Goal: Task Accomplishment & Management: Complete application form

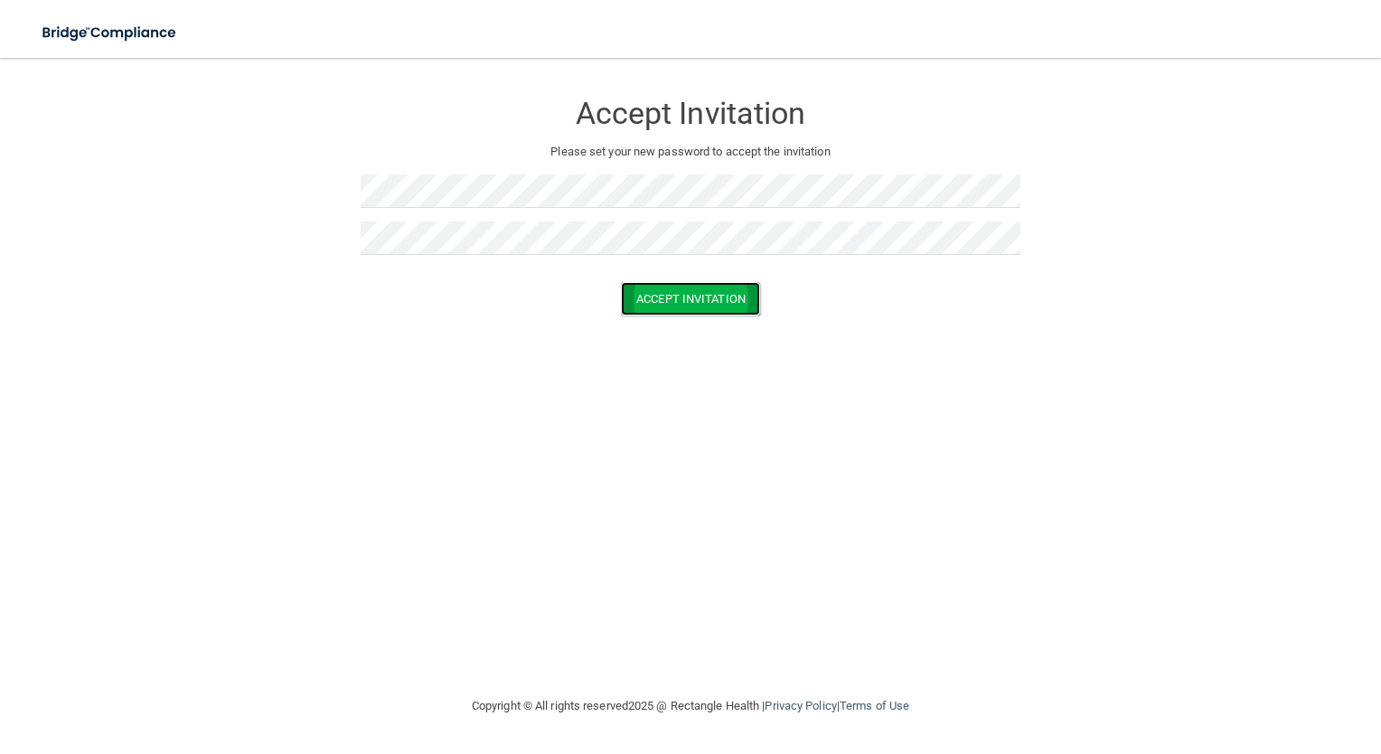
click at [654, 287] on button "Accept Invitation" at bounding box center [690, 298] width 139 height 33
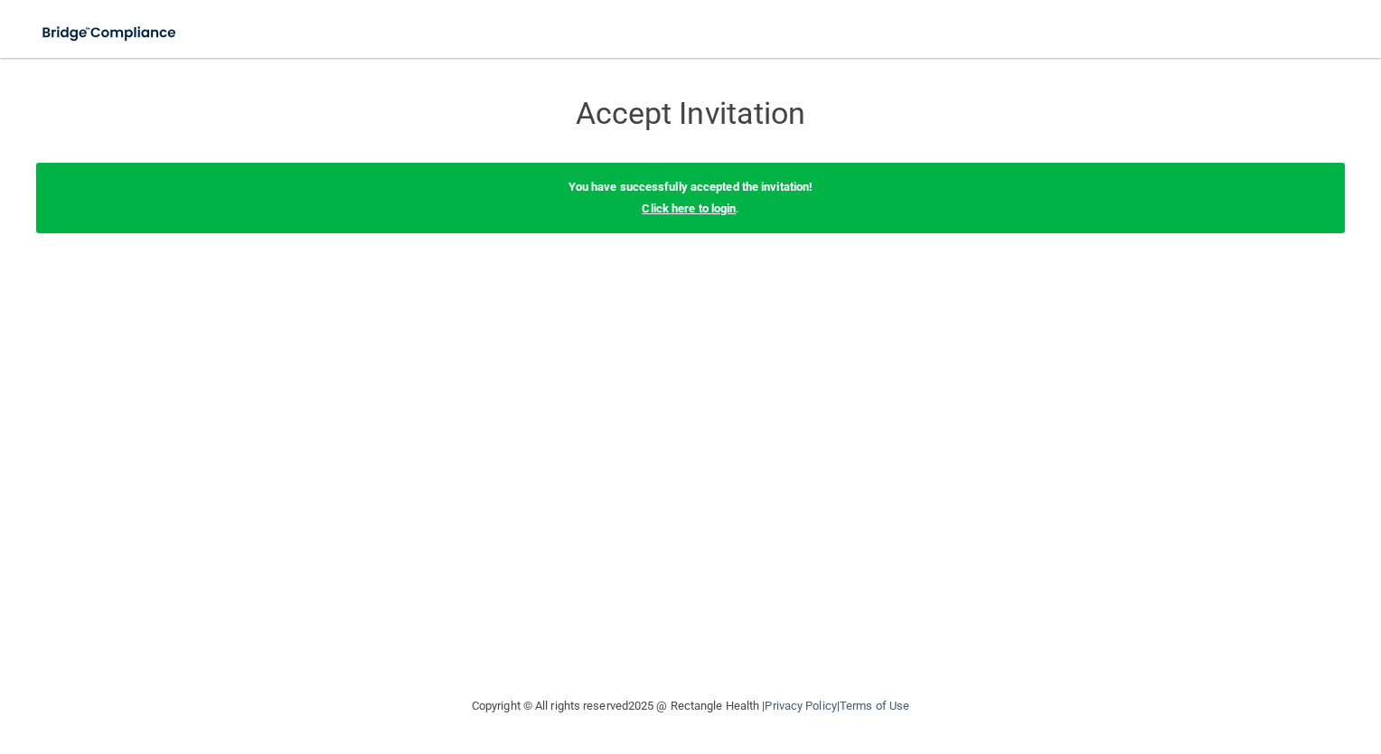
click at [696, 209] on link "Click here to login" at bounding box center [689, 209] width 94 height 14
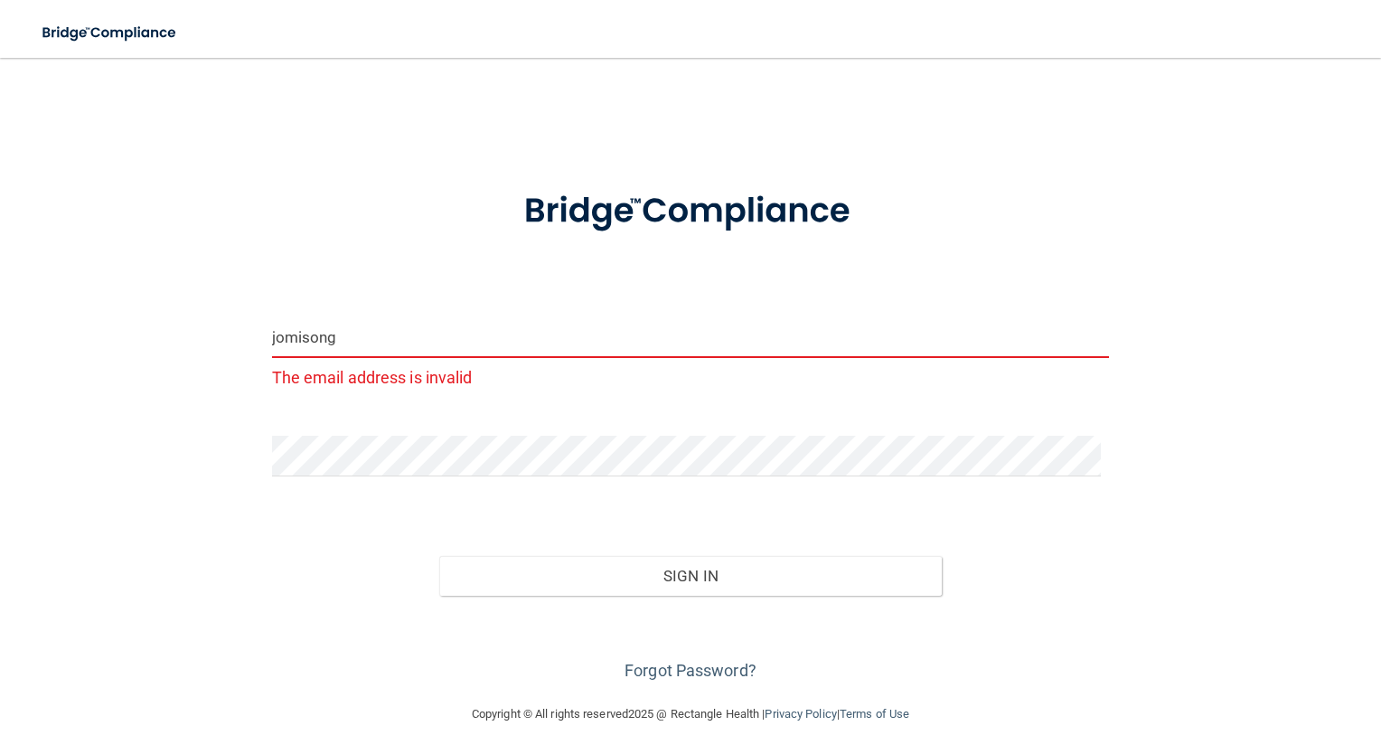
click at [466, 335] on input "jomisong" at bounding box center [691, 337] width 838 height 41
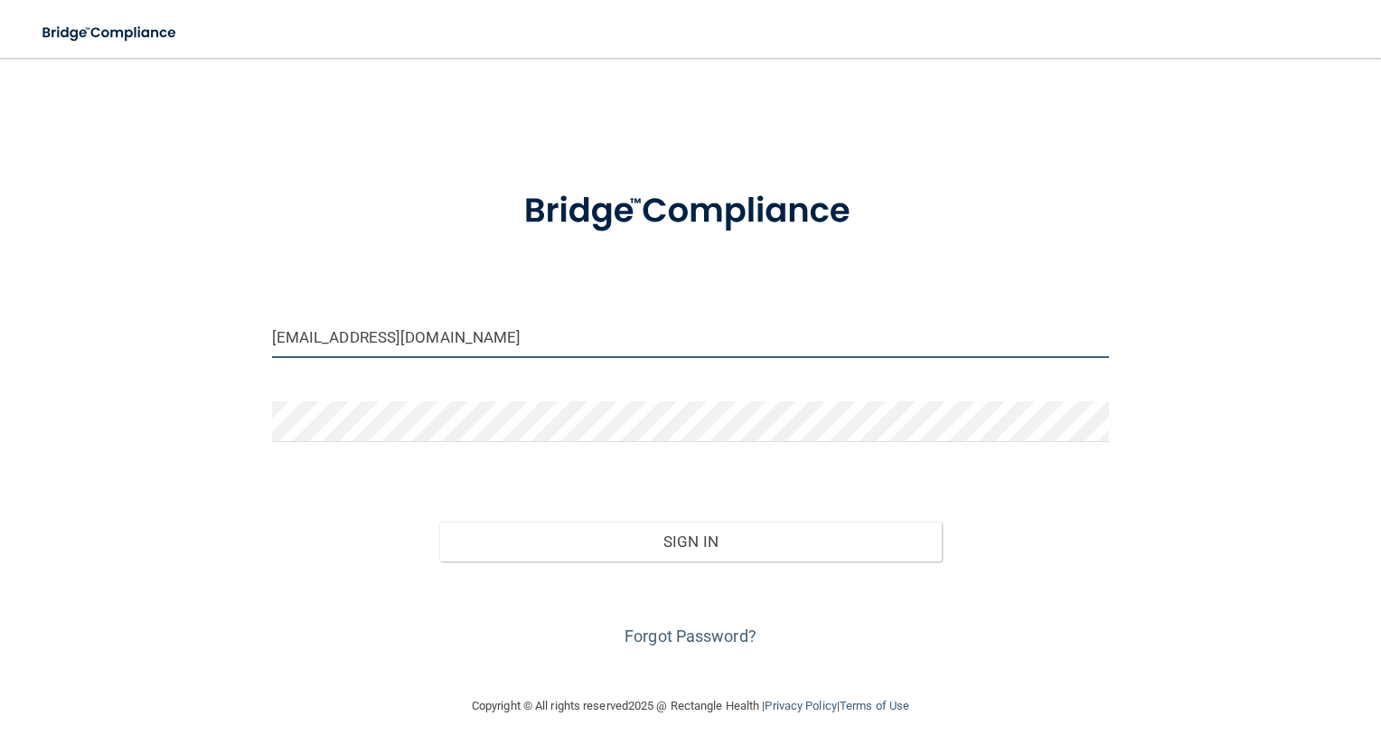
type input "[EMAIL_ADDRESS][DOMAIN_NAME]"
click at [439, 522] on button "Sign In" at bounding box center [690, 542] width 503 height 40
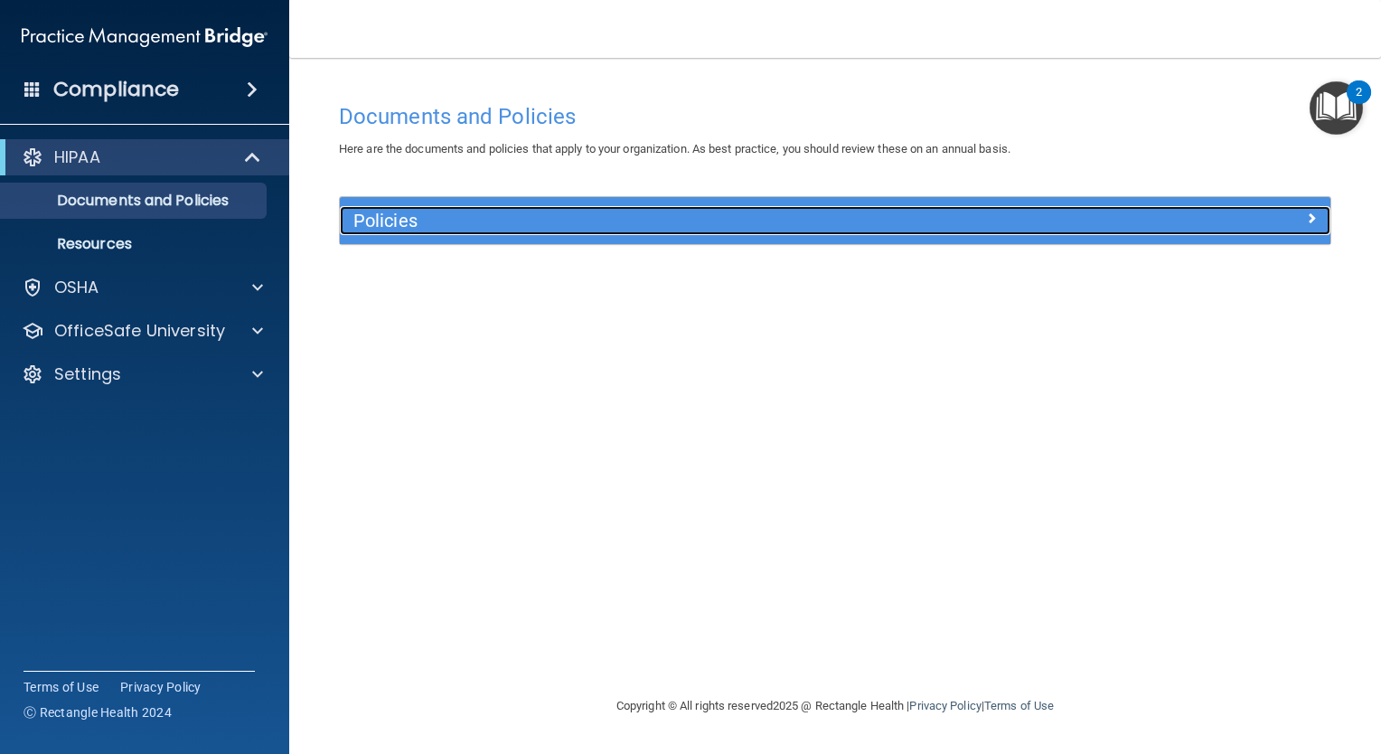
click at [1306, 214] on span at bounding box center [1311, 218] width 11 height 22
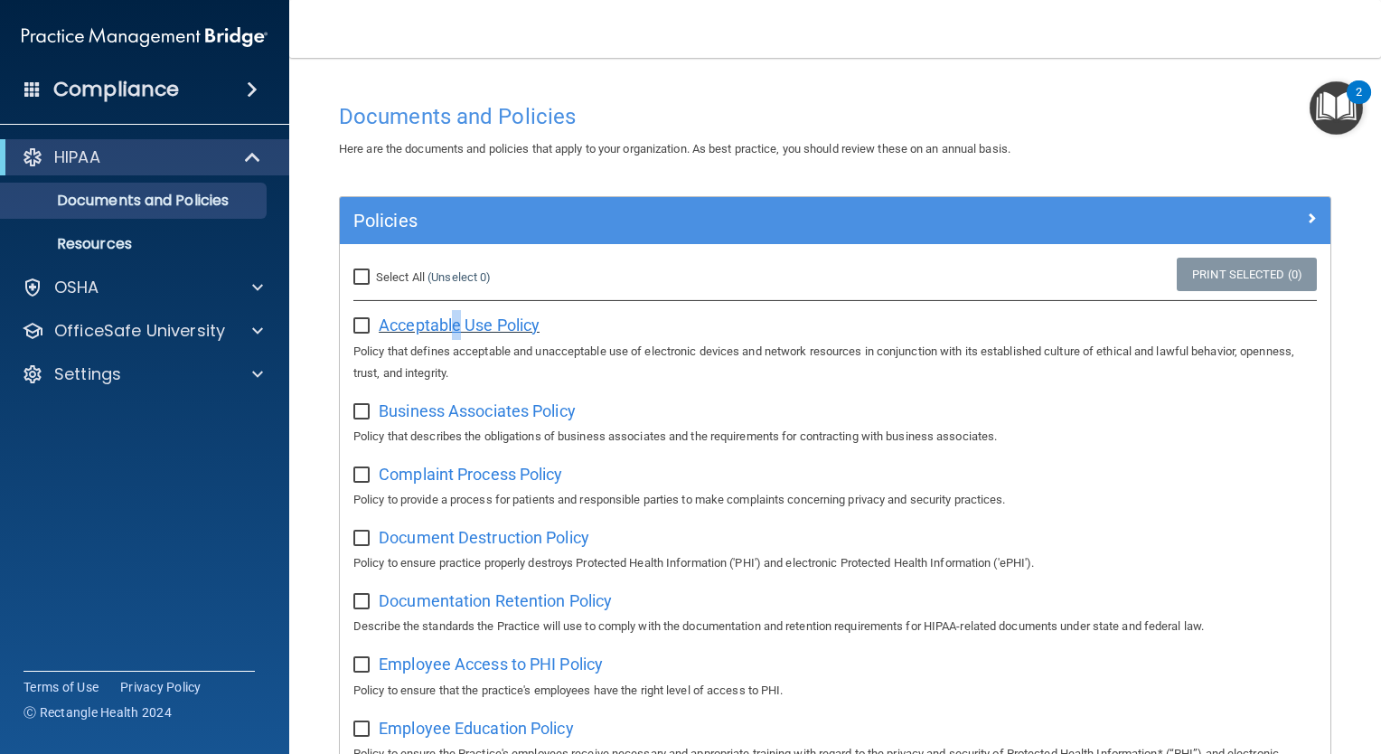
click at [456, 330] on span "Acceptable Use Policy" at bounding box center [459, 324] width 161 height 19
click at [365, 324] on input "checkbox" at bounding box center [363, 326] width 21 height 14
checkbox input "true"
click at [637, 310] on div "Acceptable Use Policy Policy that defines acceptable and unacceptable use of el…" at bounding box center [834, 346] width 963 height 73
click at [484, 416] on span "Business Associates Policy" at bounding box center [477, 410] width 197 height 19
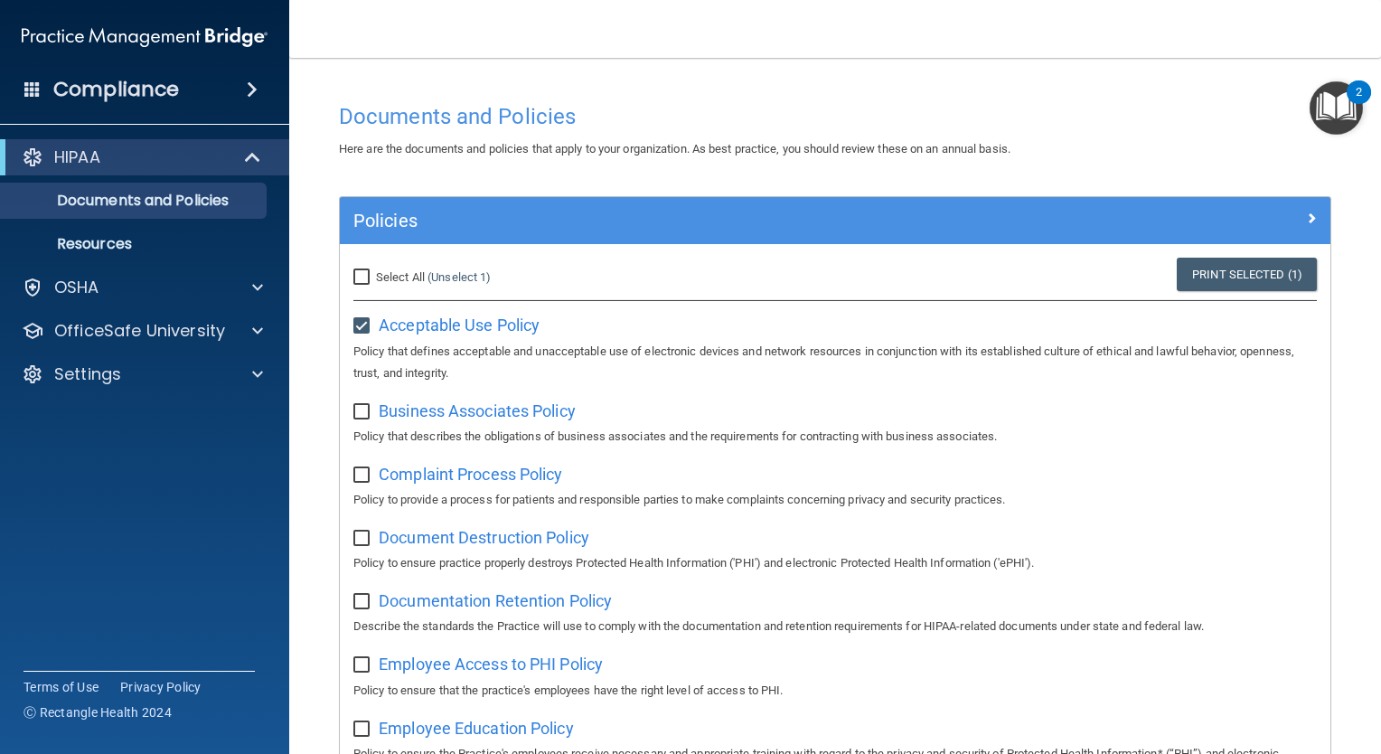
click at [363, 412] on input "checkbox" at bounding box center [363, 412] width 21 height 14
checkbox input "true"
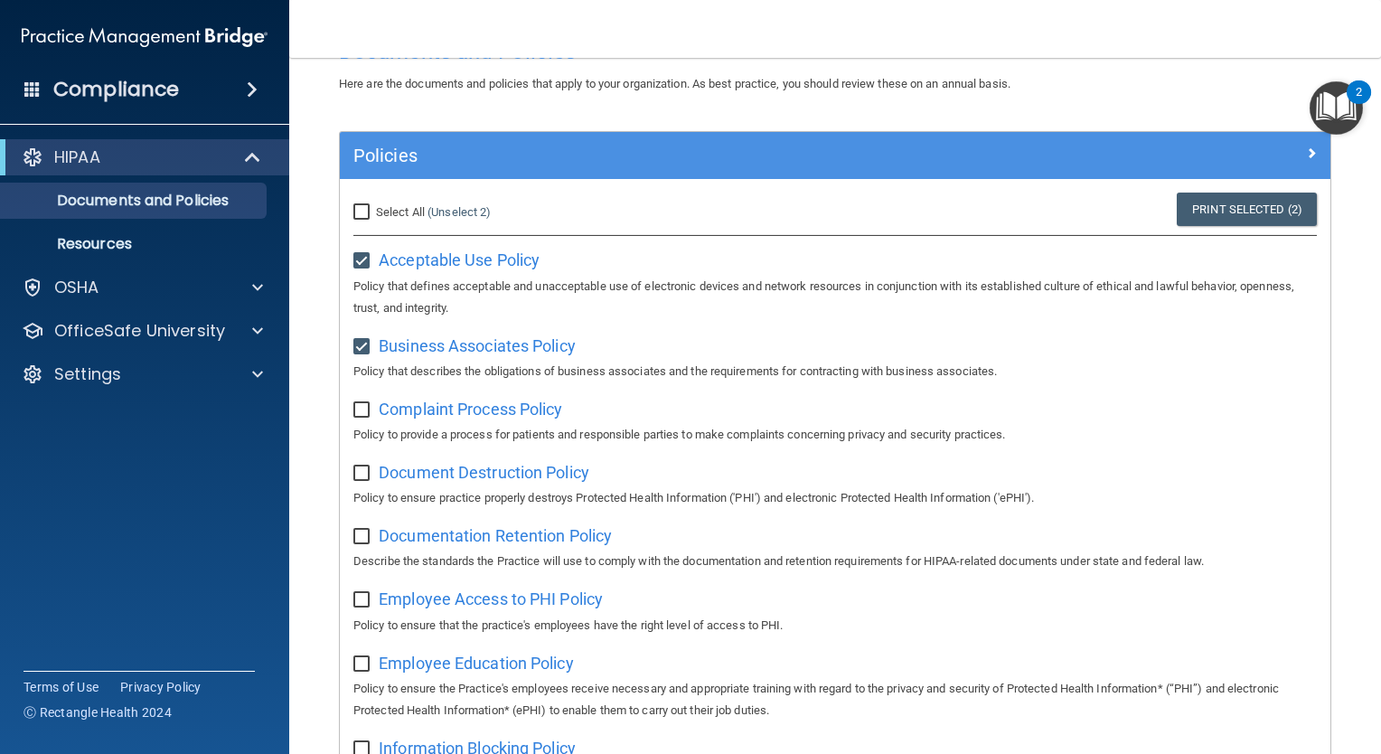
scroll to position [90, 0]
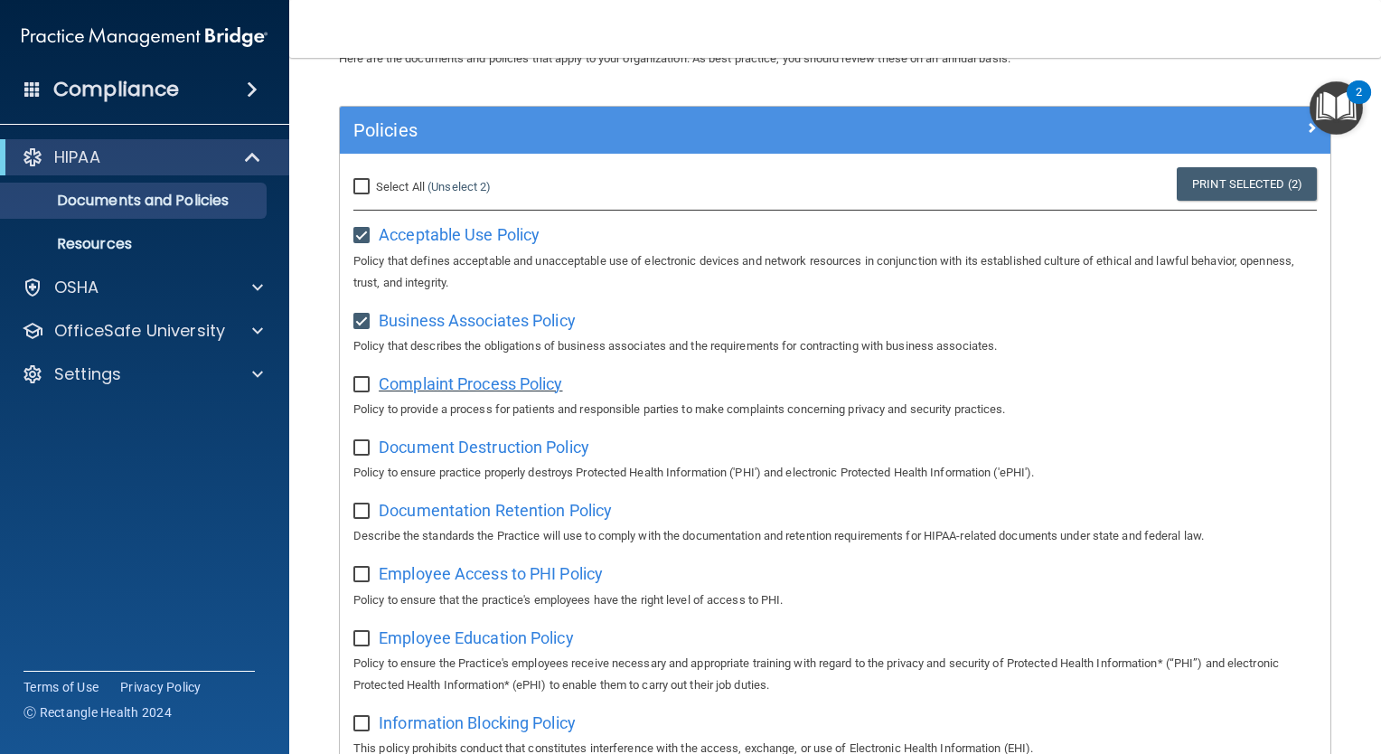
click at [465, 391] on span "Complaint Process Policy" at bounding box center [470, 383] width 183 height 19
click at [364, 390] on input "checkbox" at bounding box center [363, 385] width 21 height 14
checkbox input "true"
click at [537, 448] on span "Document Destruction Policy" at bounding box center [484, 446] width 211 height 19
click at [362, 448] on input "checkbox" at bounding box center [363, 448] width 21 height 14
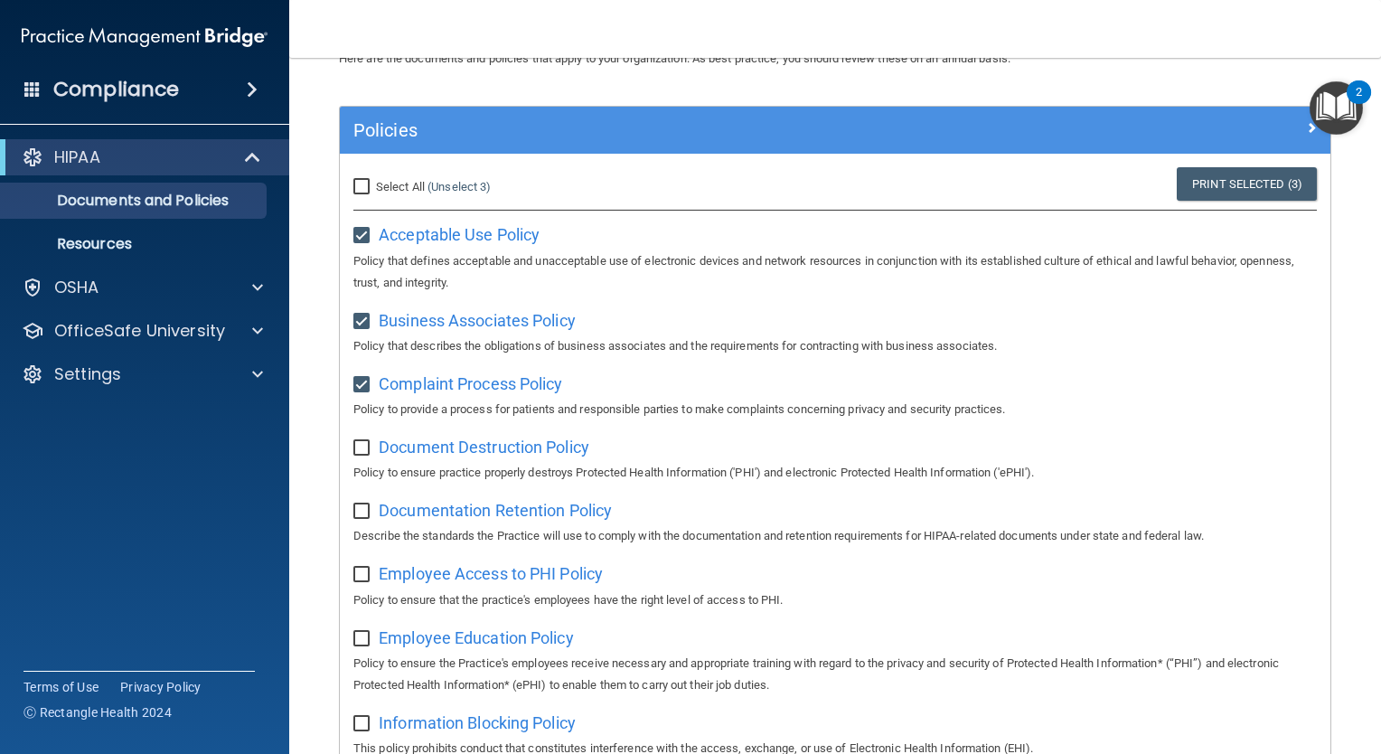
checkbox input "true"
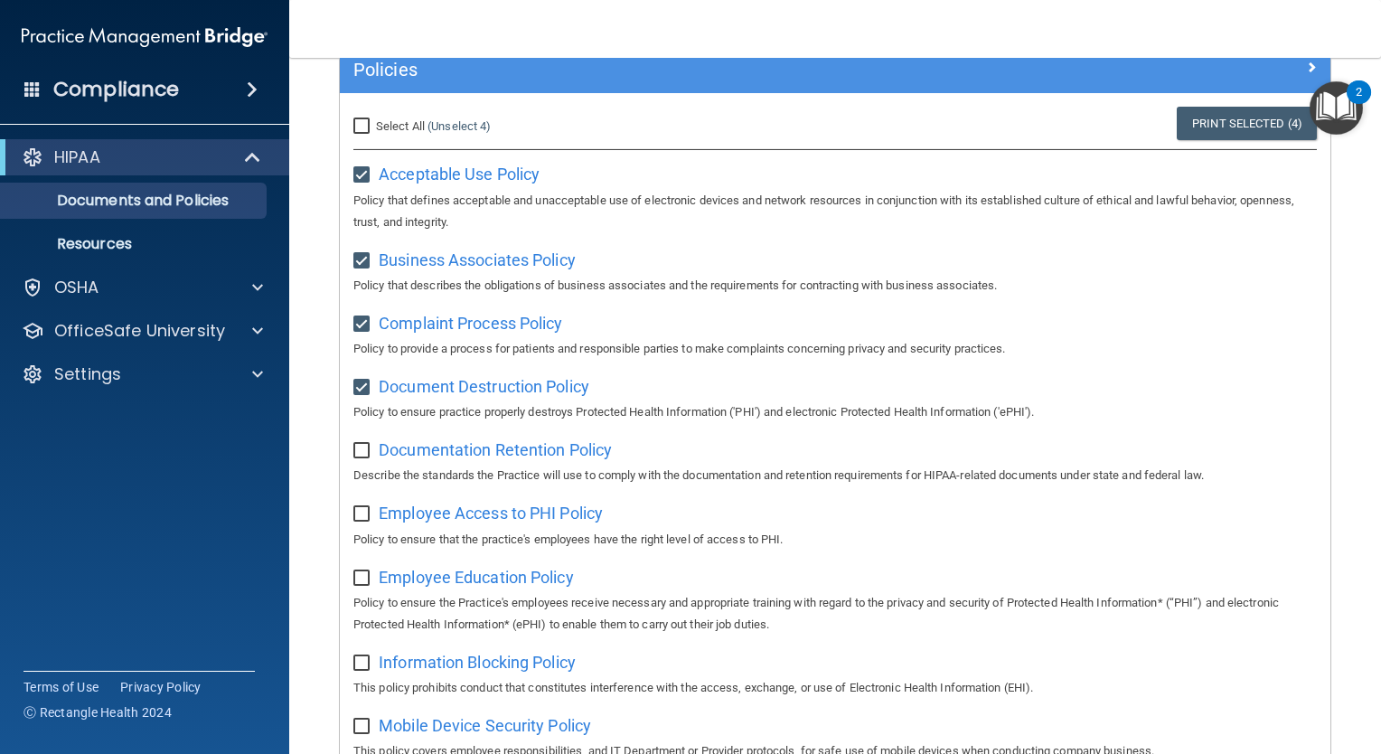
scroll to position [181, 0]
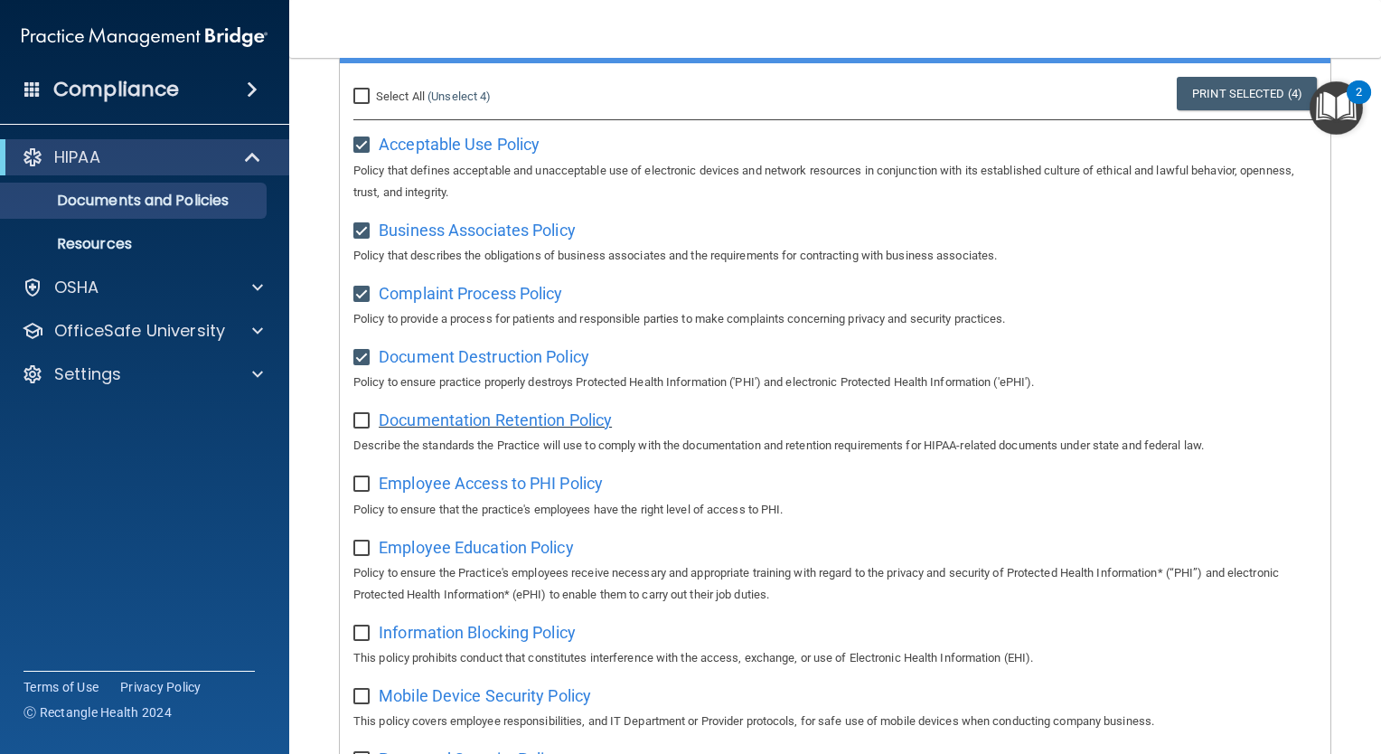
click at [514, 421] on span "Documentation Retention Policy" at bounding box center [495, 419] width 233 height 19
click at [370, 424] on input "checkbox" at bounding box center [363, 421] width 21 height 14
checkbox input "true"
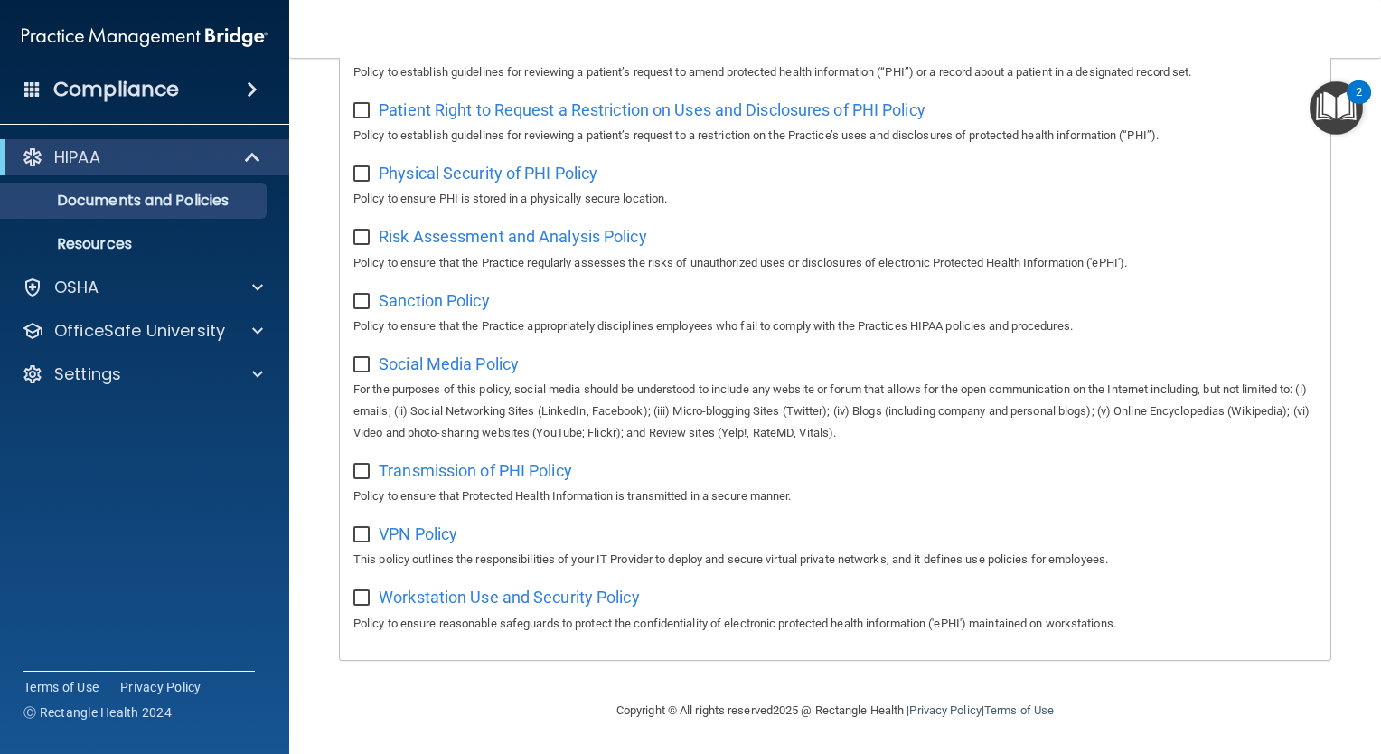
scroll to position [1094, 0]
click at [394, 596] on span "Workstation Use and Security Policy" at bounding box center [509, 596] width 261 height 19
click at [366, 600] on input "checkbox" at bounding box center [363, 598] width 21 height 14
checkbox input "true"
click at [359, 530] on input "checkbox" at bounding box center [363, 535] width 21 height 14
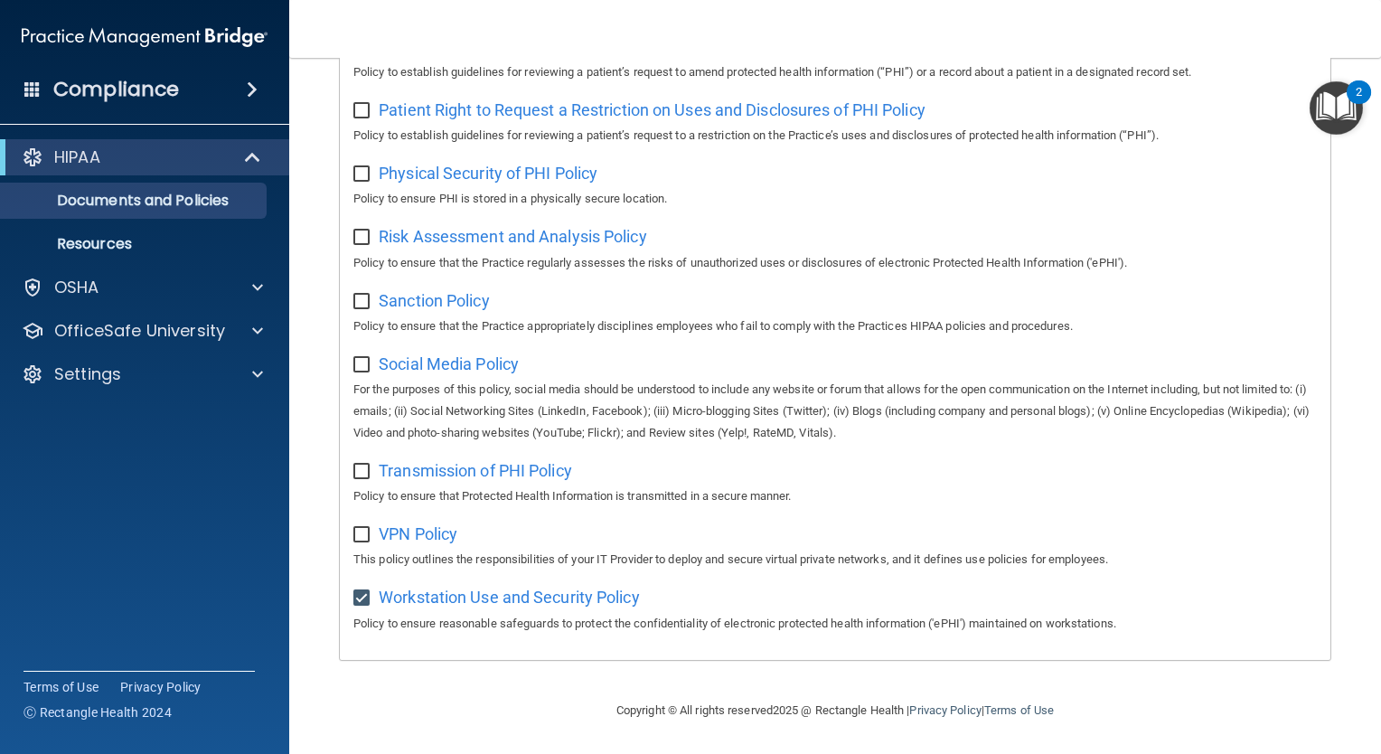
checkbox input "true"
click at [356, 465] on input "checkbox" at bounding box center [363, 472] width 21 height 14
checkbox input "true"
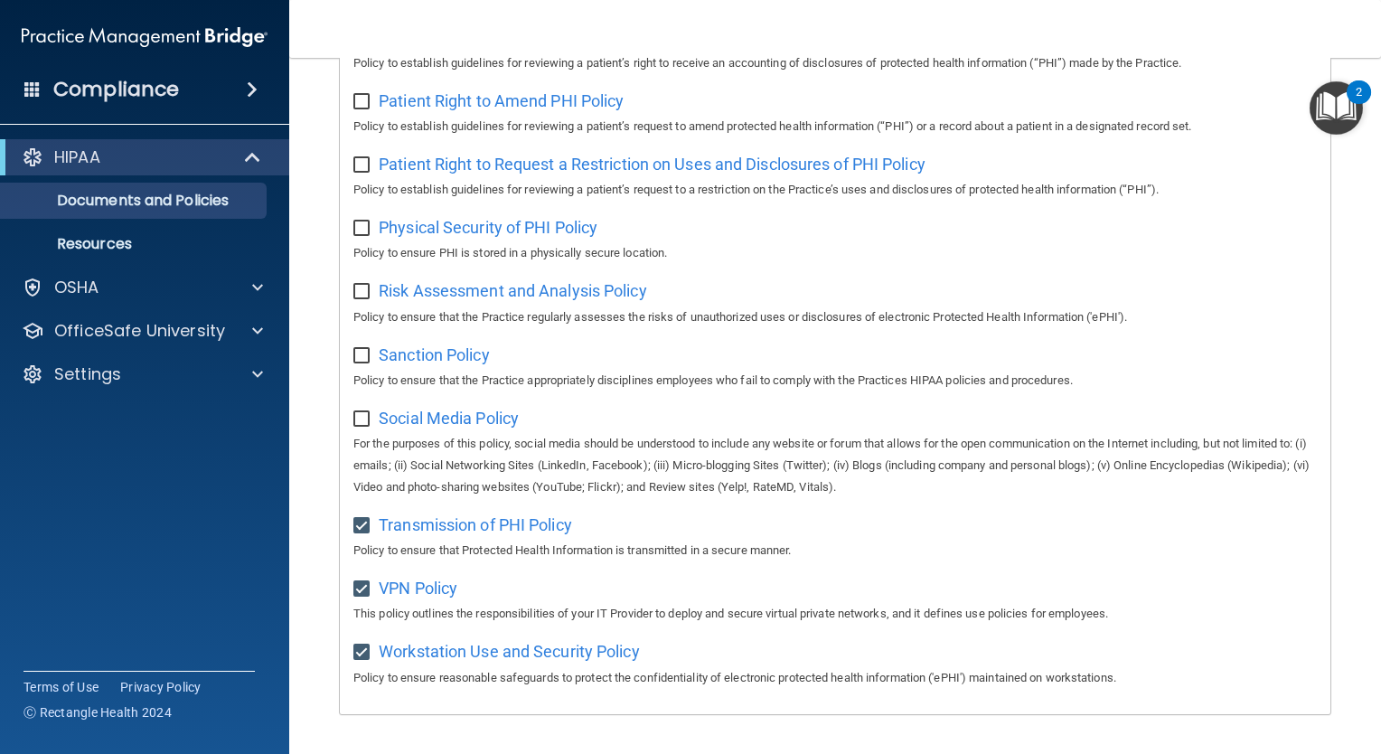
scroll to position [1003, 0]
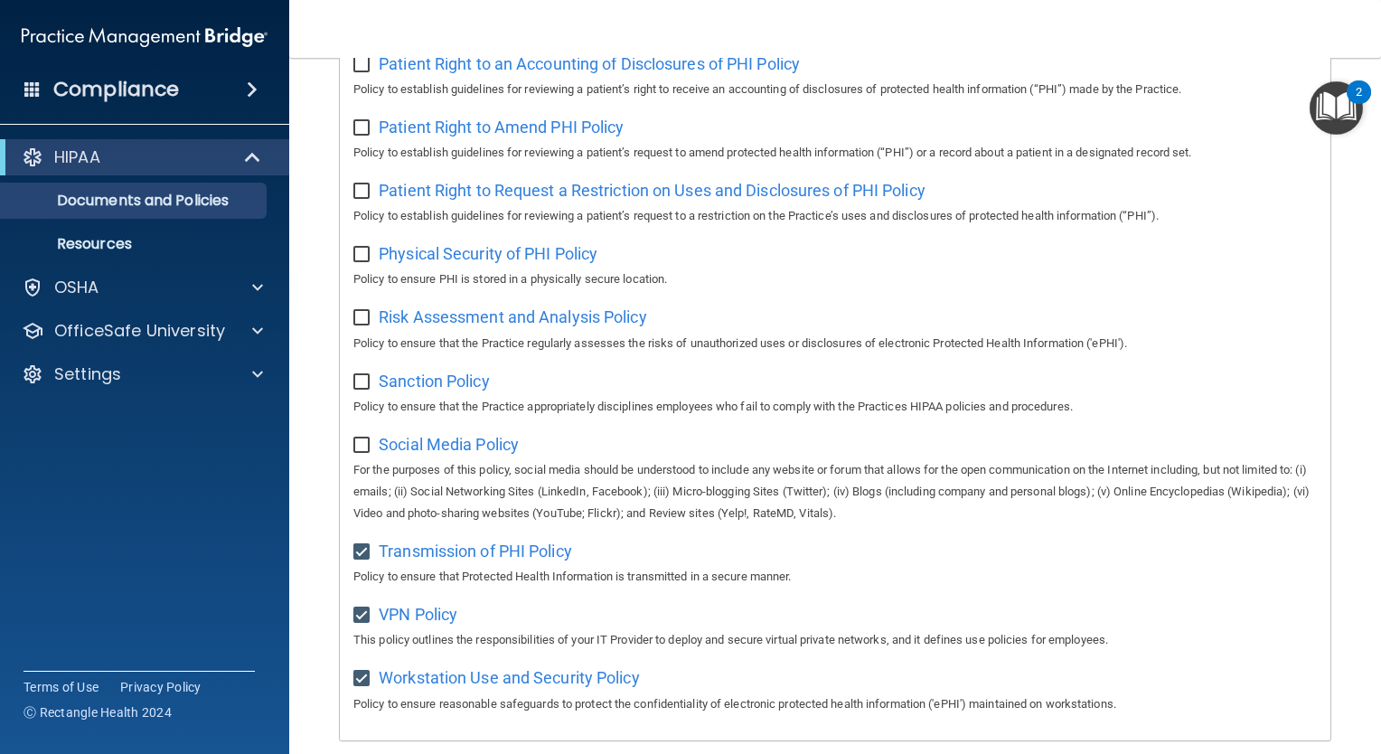
drag, startPoint x: 357, startPoint y: 454, endPoint x: 350, endPoint y: 409, distance: 45.8
click at [357, 453] on input "checkbox" at bounding box center [363, 445] width 21 height 14
checkbox input "true"
click at [360, 377] on label at bounding box center [364, 376] width 23 height 21
click at [360, 377] on input "checkbox" at bounding box center [363, 382] width 21 height 14
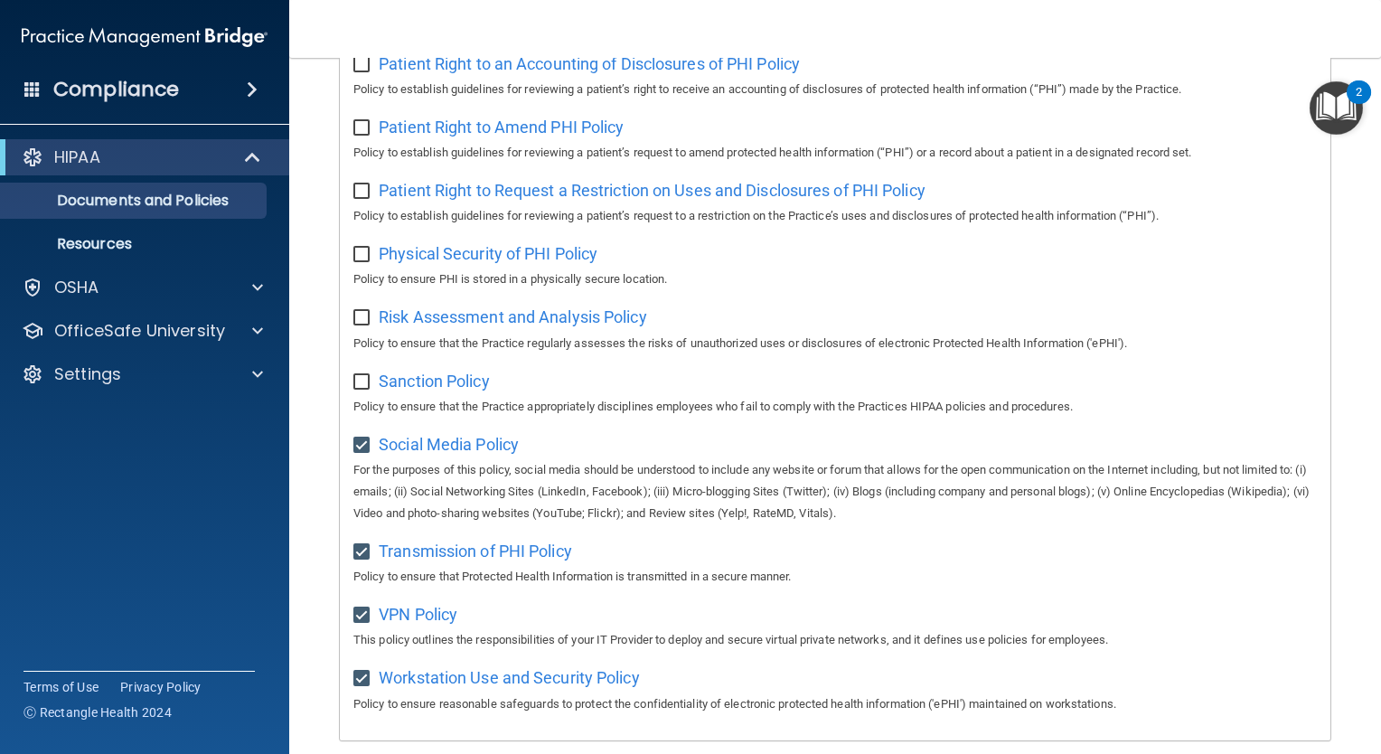
checkbox input "true"
click at [358, 315] on label at bounding box center [364, 312] width 23 height 21
click at [358, 315] on input "checkbox" at bounding box center [363, 318] width 21 height 14
checkbox input "true"
click at [358, 257] on input "checkbox" at bounding box center [363, 255] width 21 height 14
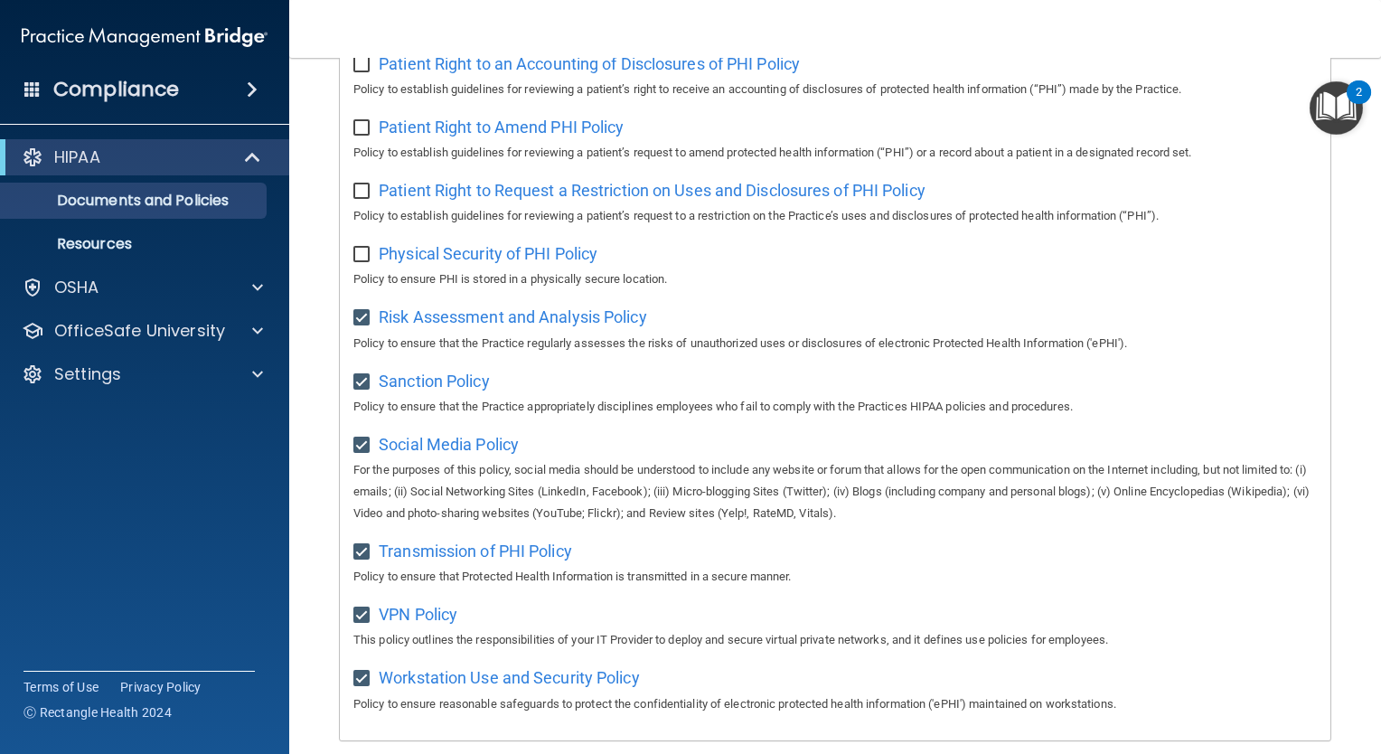
checkbox input "true"
click at [365, 197] on input "checkbox" at bounding box center [363, 191] width 21 height 14
checkbox input "true"
drag, startPoint x: 365, startPoint y: 158, endPoint x: 362, endPoint y: 146, distance: 13.2
click at [365, 157] on p "Policy to establish guidelines for reviewing a patient’s request to amend prote…" at bounding box center [834, 153] width 963 height 22
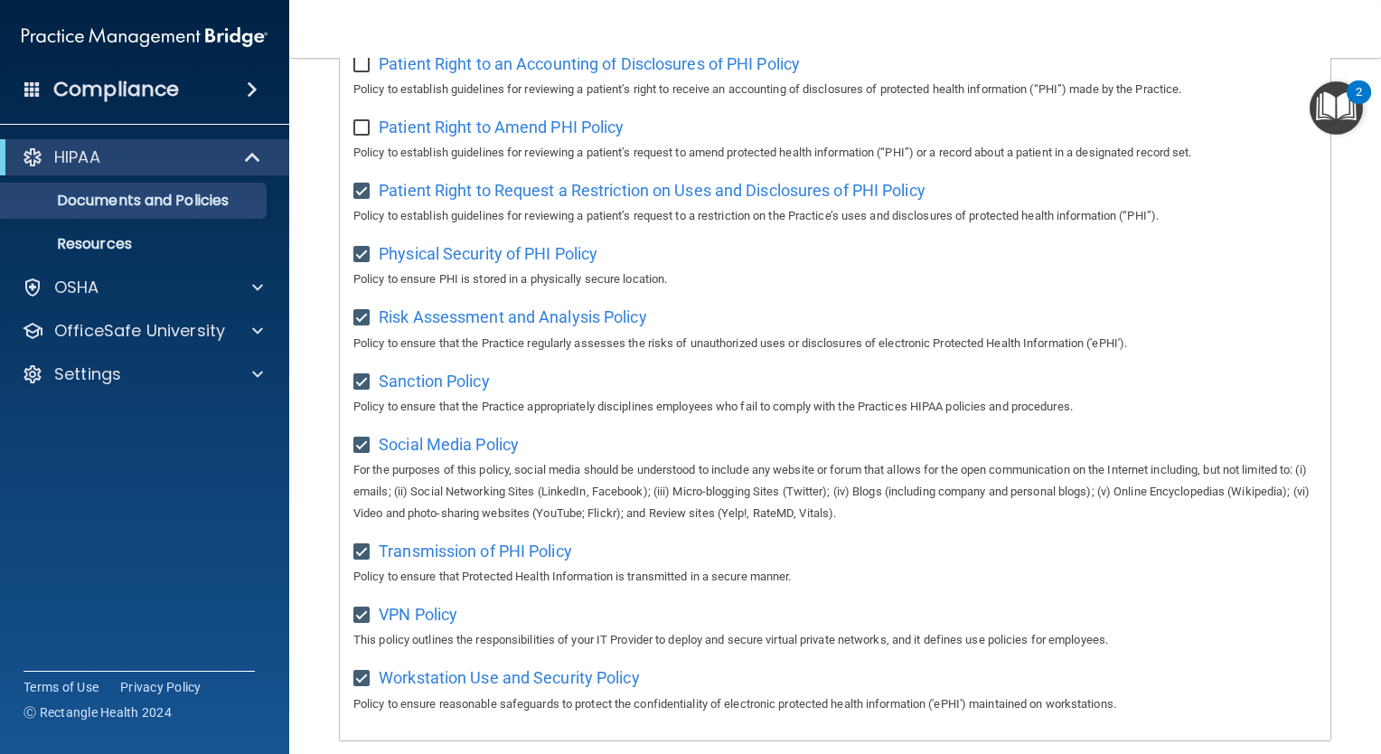
click at [368, 82] on div "Patient Right to an Accounting of Disclosures of PHI Policy Policy to establish…" at bounding box center [834, 75] width 963 height 52
click at [368, 67] on input "checkbox" at bounding box center [363, 65] width 21 height 14
checkbox input "true"
click at [354, 136] on input "checkbox" at bounding box center [363, 128] width 21 height 14
checkbox input "true"
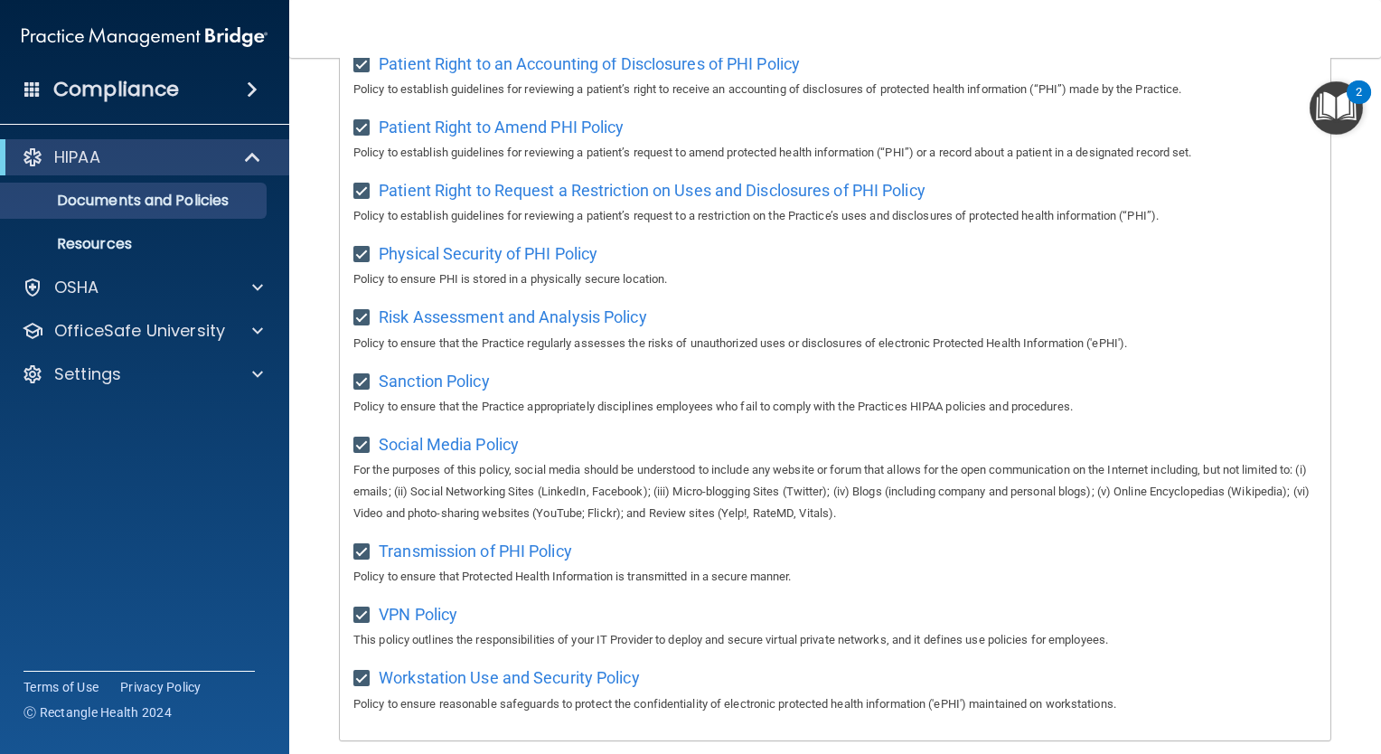
scroll to position [732, 0]
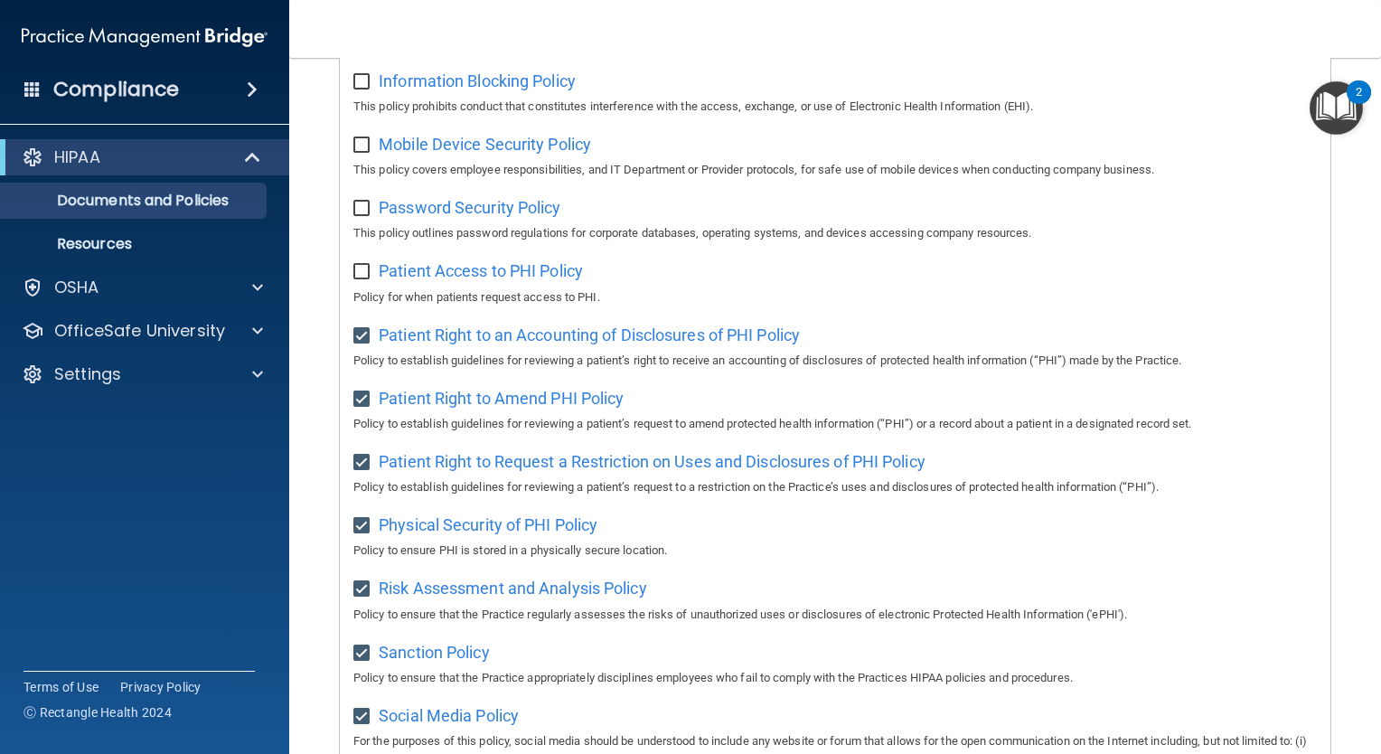
click at [365, 216] on input "checkbox" at bounding box center [363, 209] width 21 height 14
checkbox input "true"
click at [369, 149] on input "checkbox" at bounding box center [363, 145] width 21 height 14
checkbox input "true"
click at [362, 85] on input "checkbox" at bounding box center [363, 82] width 21 height 14
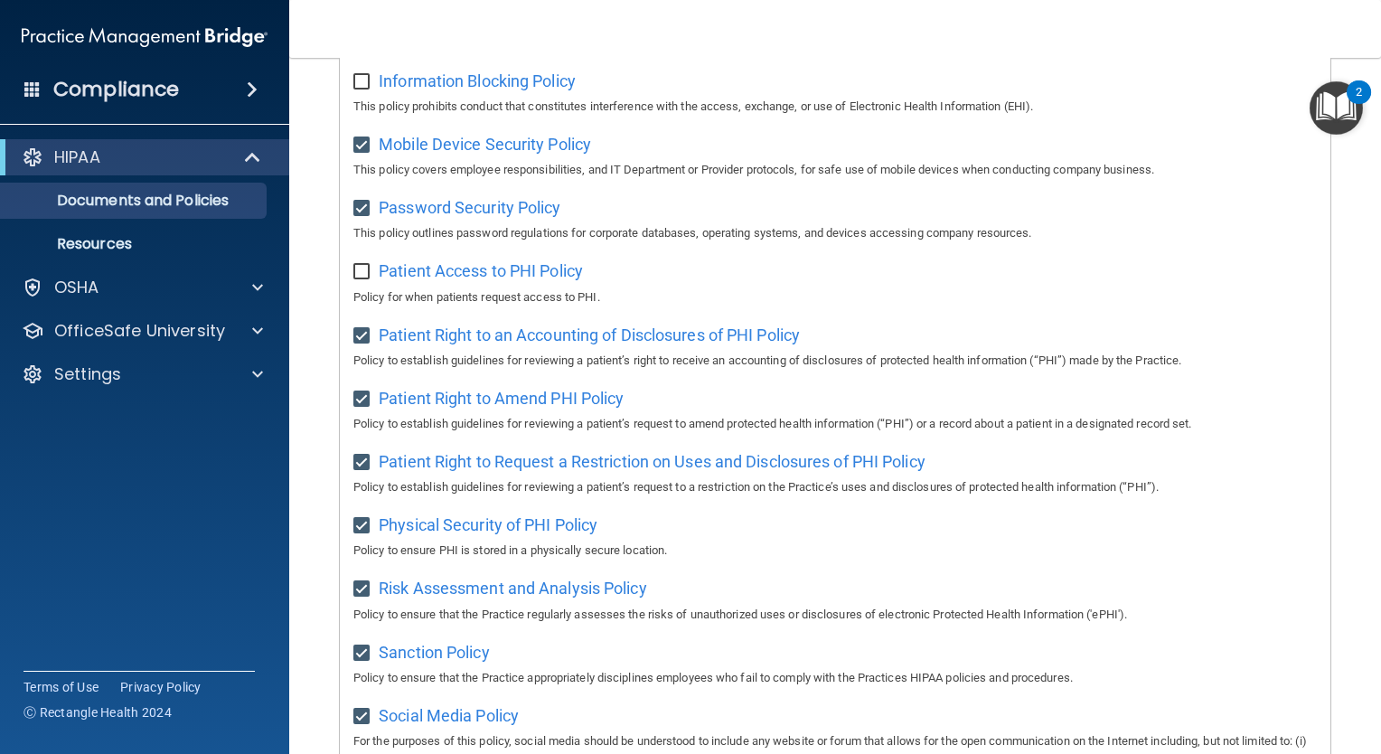
checkbox input "true"
click at [370, 279] on input "checkbox" at bounding box center [363, 272] width 21 height 14
checkbox input "true"
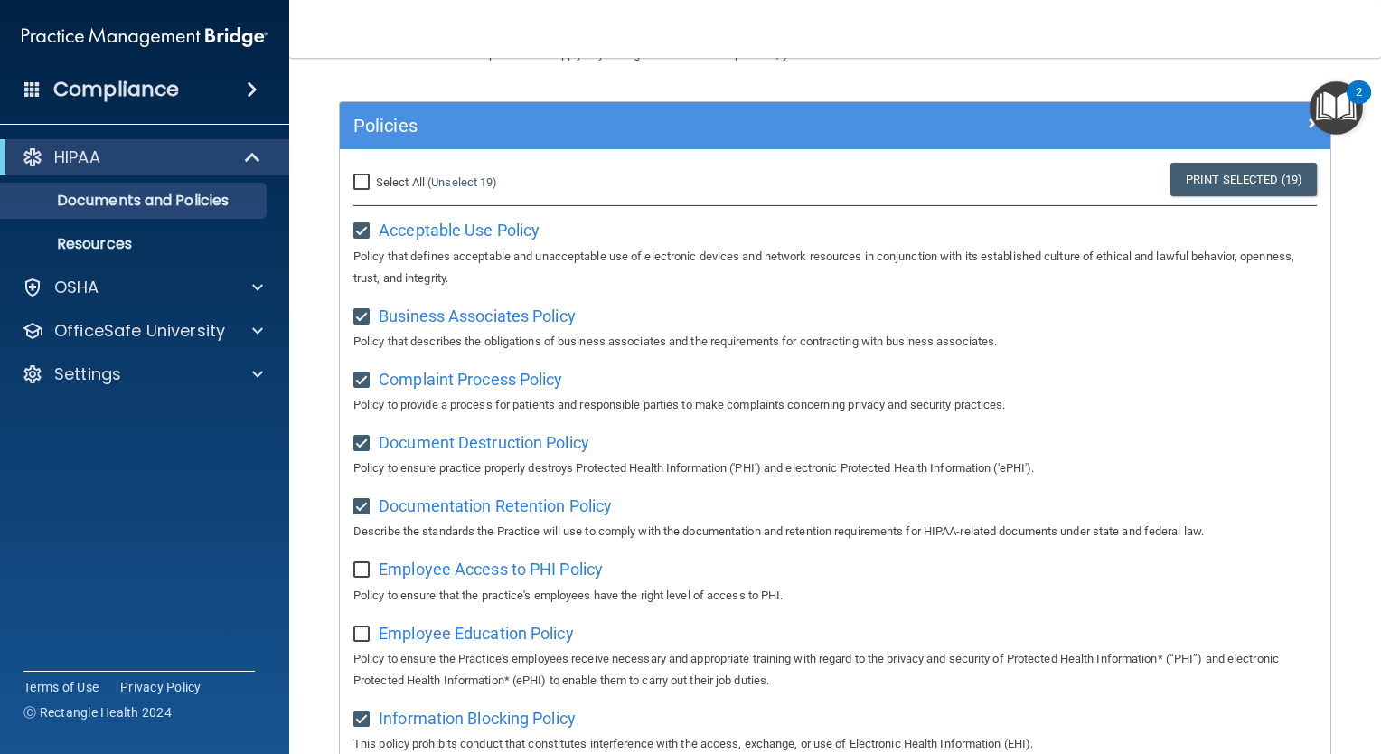
scroll to position [0, 0]
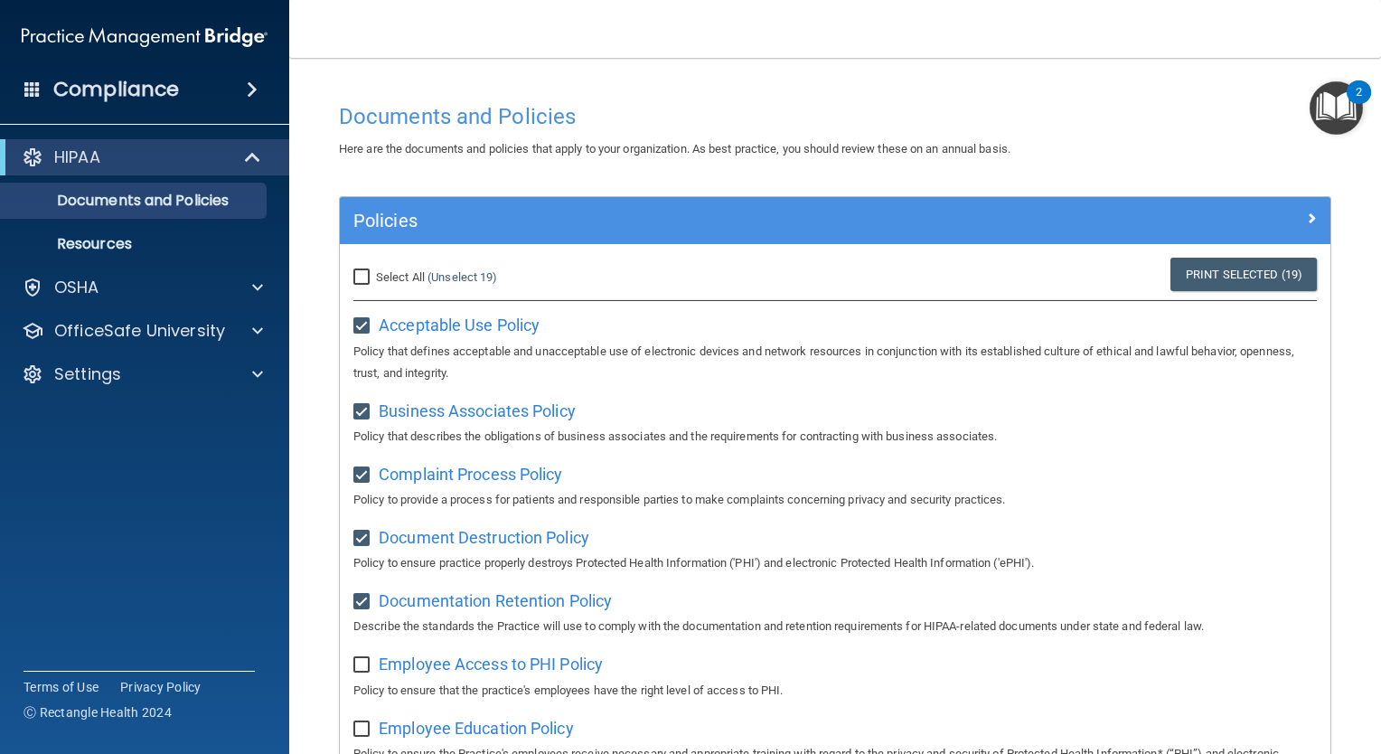
click at [362, 266] on div "Select All (Unselect 19) Unselect All" at bounding box center [505, 278] width 330 height 40
click at [362, 278] on input "Select All (Unselect 19) Unselect All" at bounding box center [363, 277] width 21 height 14
checkbox input "true"
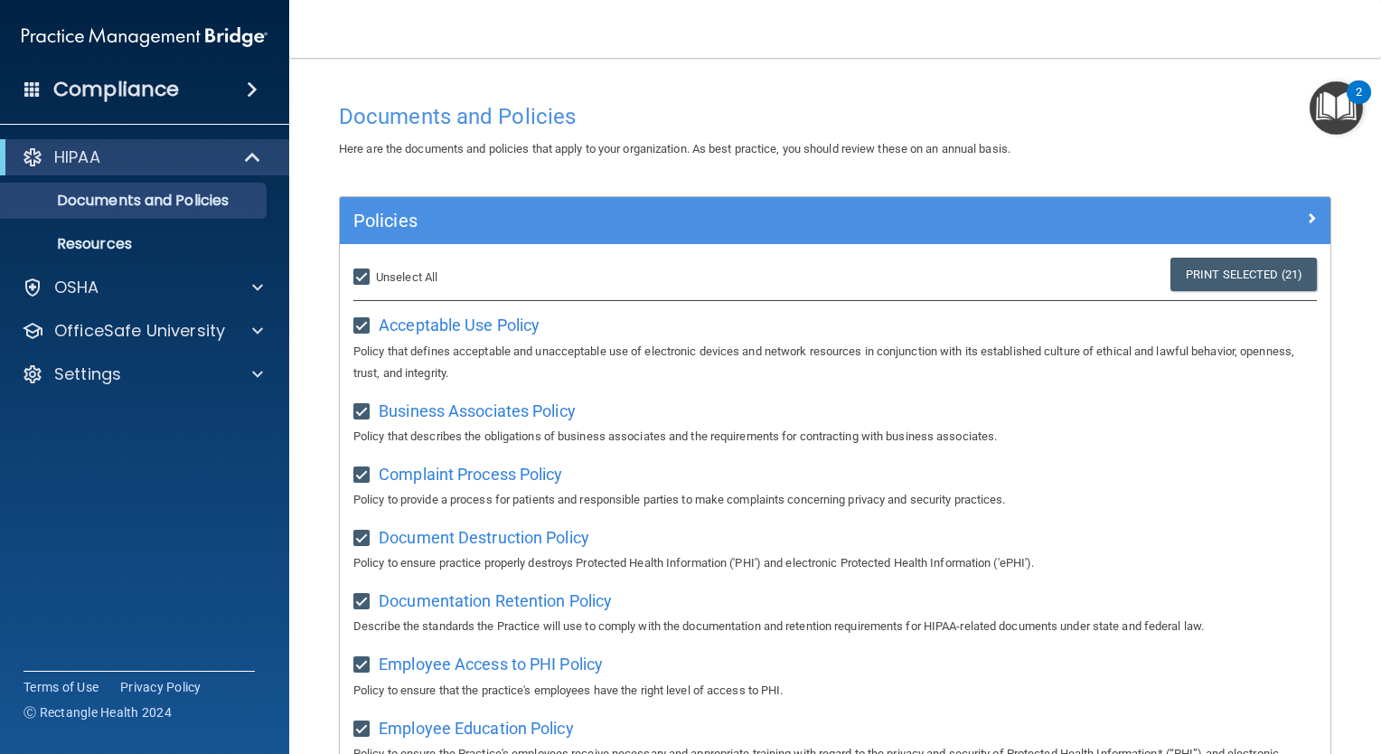
click at [362, 278] on input "Select All (Unselect 21) Unselect All" at bounding box center [363, 277] width 21 height 14
checkbox input "false"
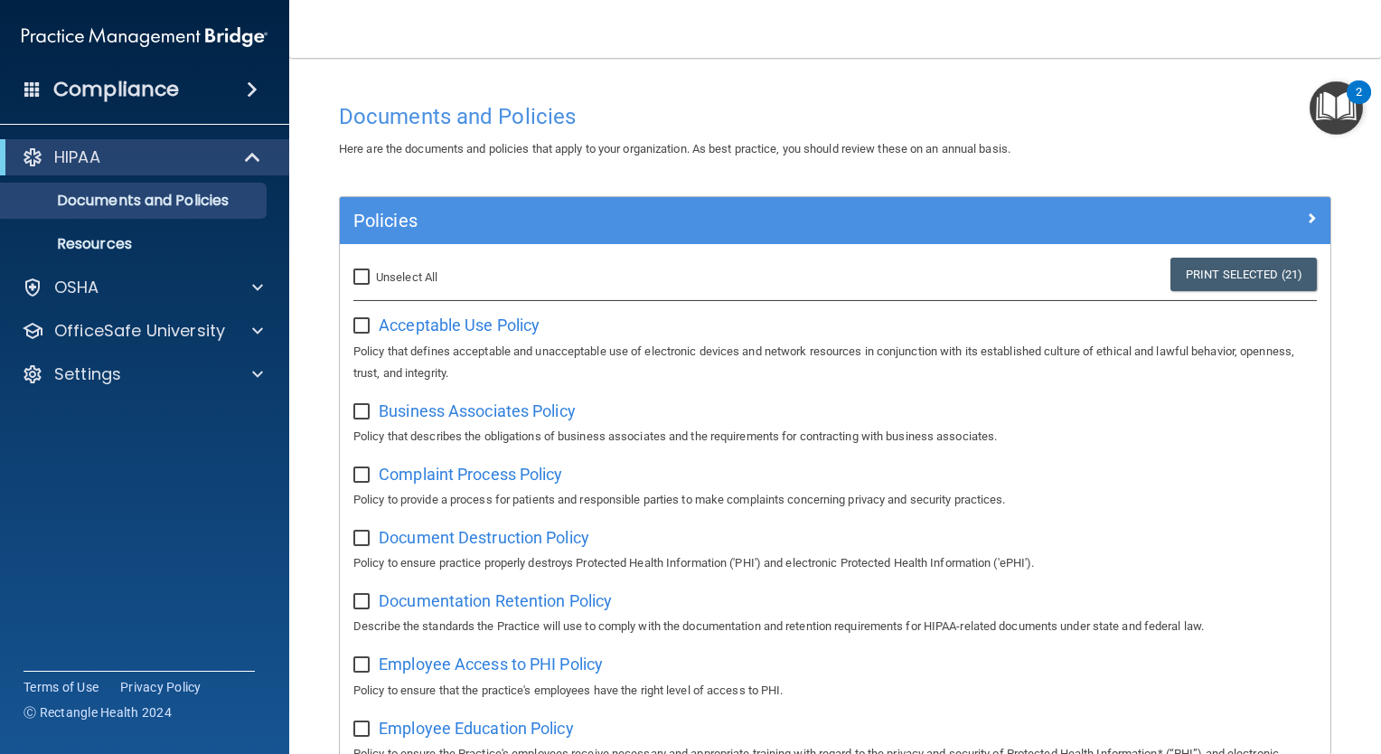
checkbox input "false"
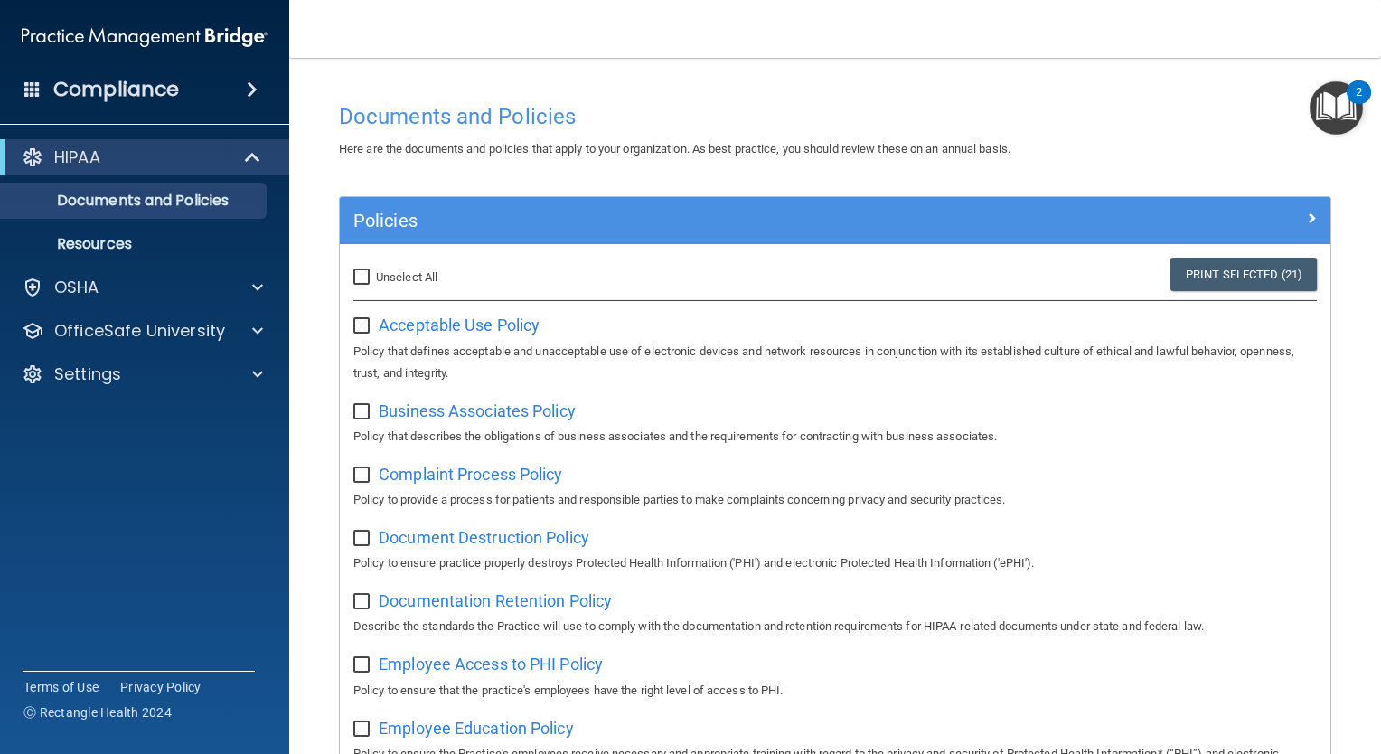
checkbox input "false"
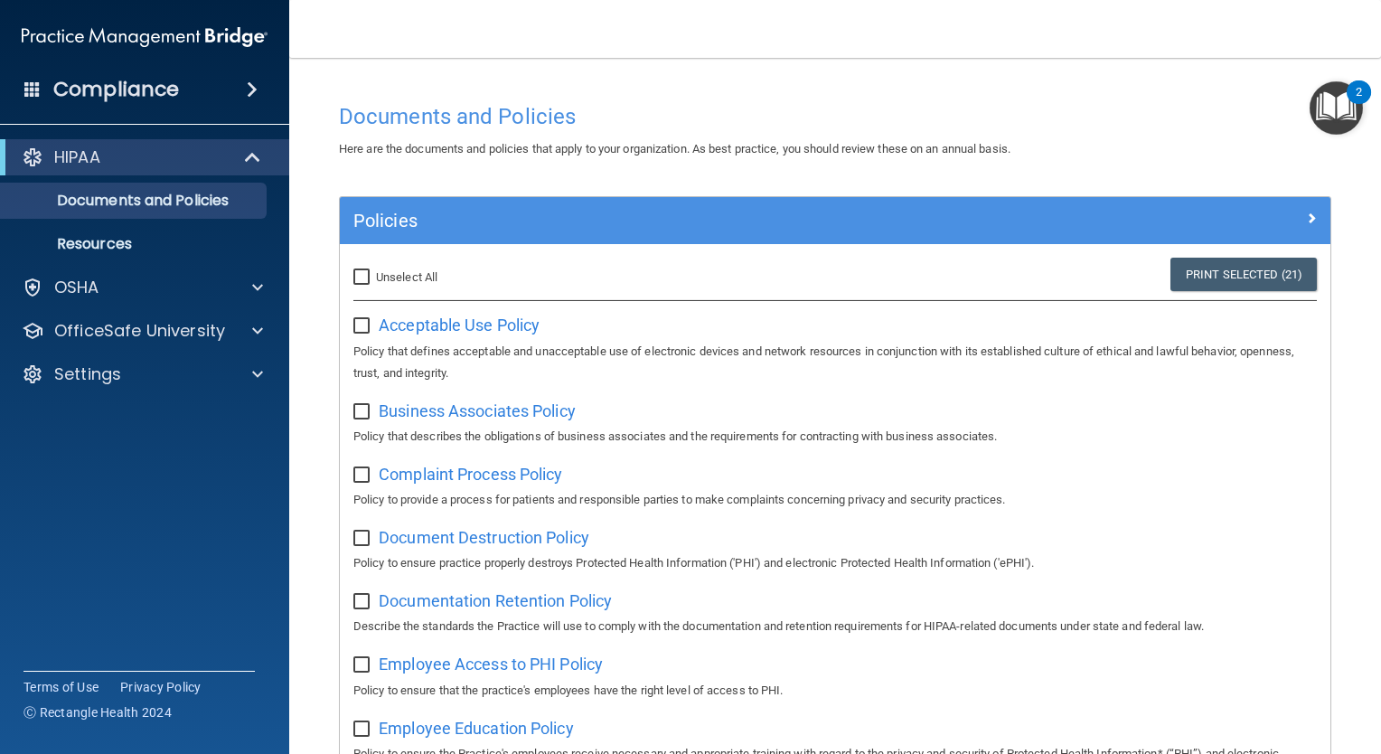
checkbox input "false"
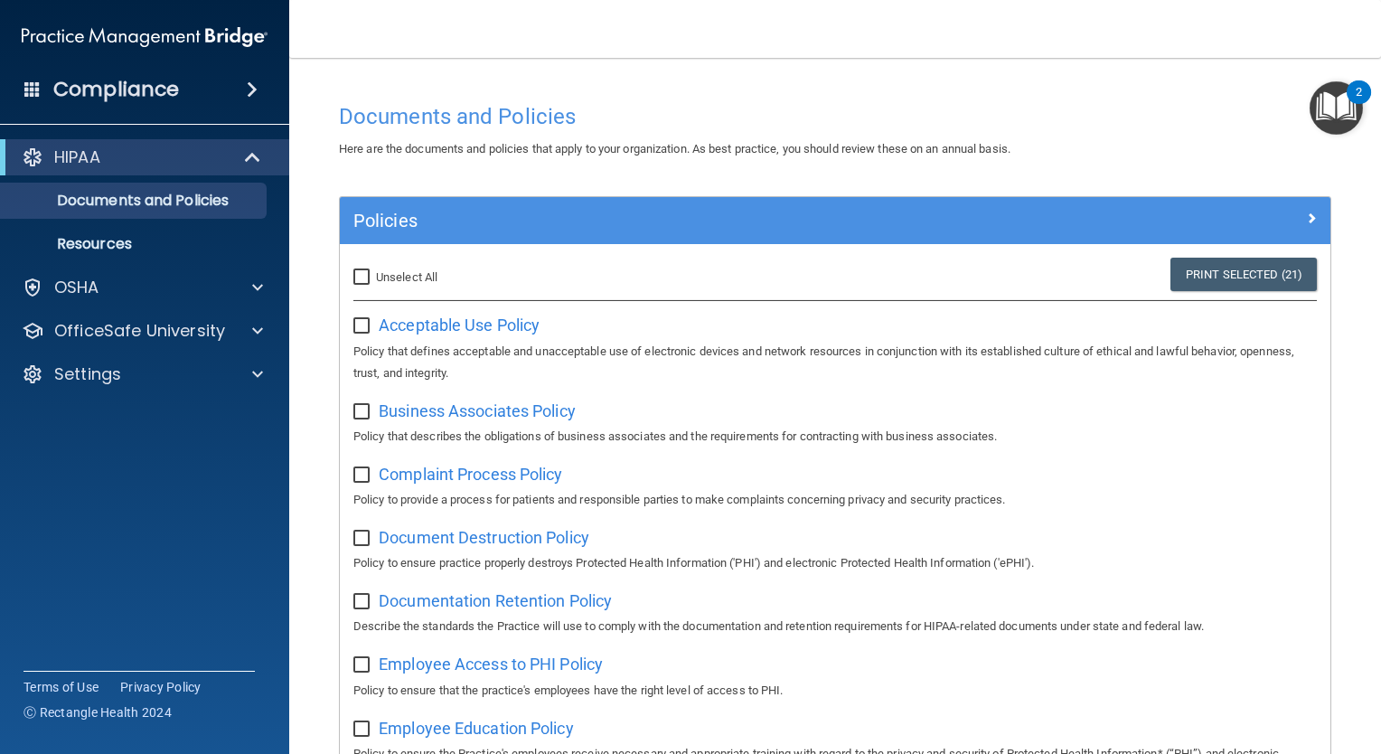
checkbox input "false"
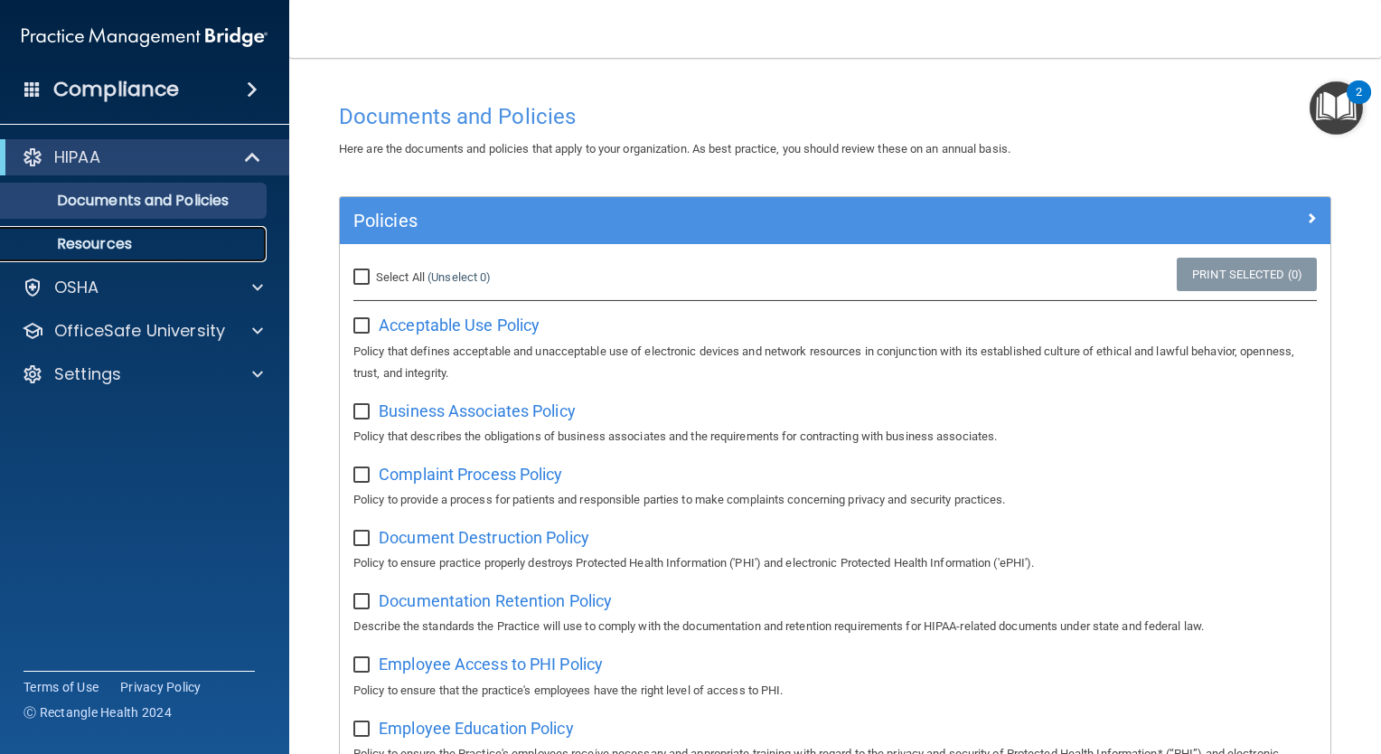
click at [141, 259] on link "Resources" at bounding box center [124, 244] width 285 height 36
